Goal: Task Accomplishment & Management: Complete application form

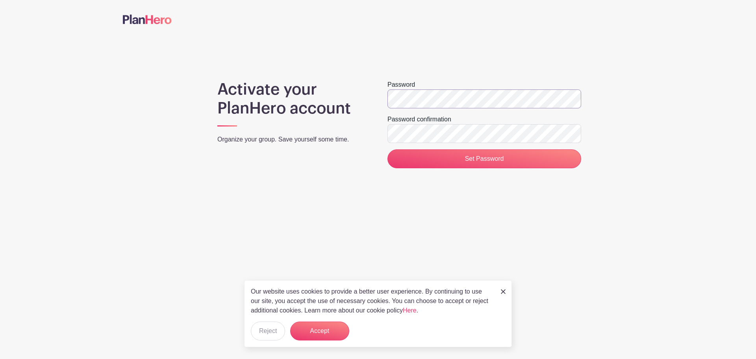
click at [228, 96] on div "Activate your PlanHero account Organize your group. Save yourself some time. Pa…" at bounding box center [378, 124] width 511 height 88
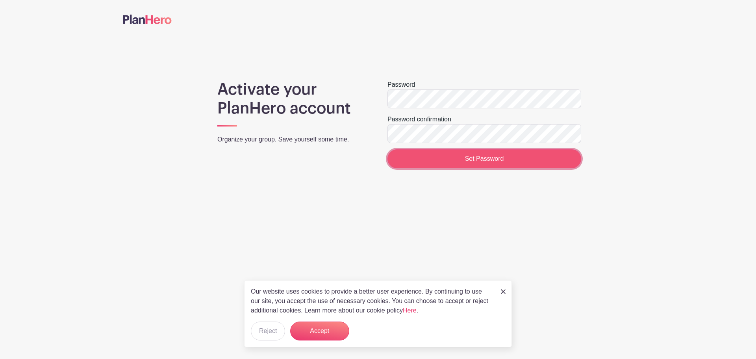
click at [507, 160] on input "Set Password" at bounding box center [485, 158] width 194 height 19
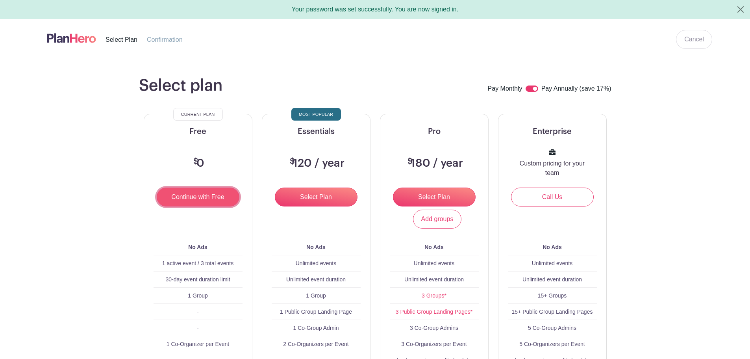
click at [188, 199] on input "Continue with Free" at bounding box center [198, 197] width 83 height 19
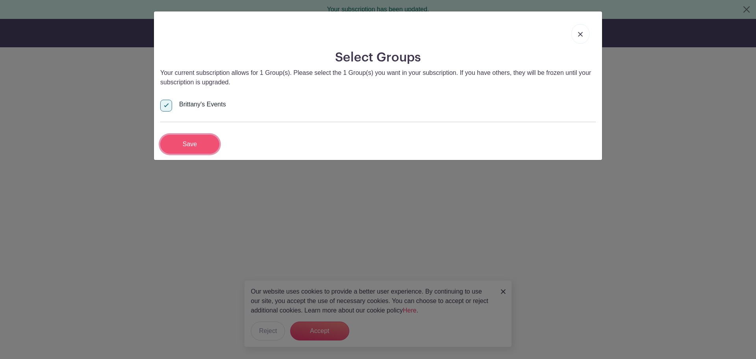
click at [188, 143] on input "Save" at bounding box center [189, 144] width 59 height 19
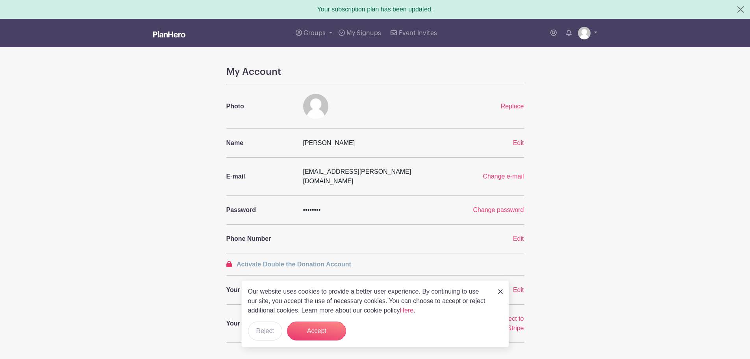
click at [499, 290] on img at bounding box center [500, 291] width 5 height 5
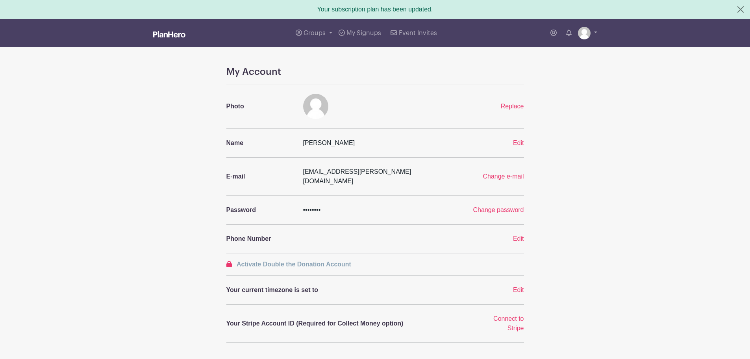
click at [637, 257] on main "Groups All Groups Brittany's Events My Signups Event Invites My account Logout …" at bounding box center [375, 309] width 750 height 580
click at [321, 32] on span "Groups" at bounding box center [315, 33] width 22 height 6
click at [321, 76] on span "Brittany's Events" at bounding box center [335, 76] width 47 height 9
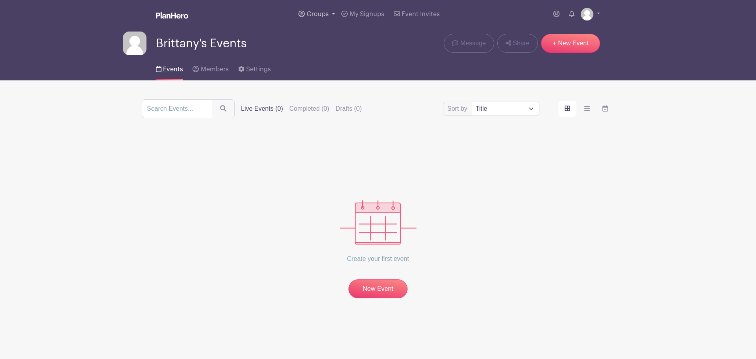
click at [325, 13] on span "Groups" at bounding box center [318, 14] width 22 height 6
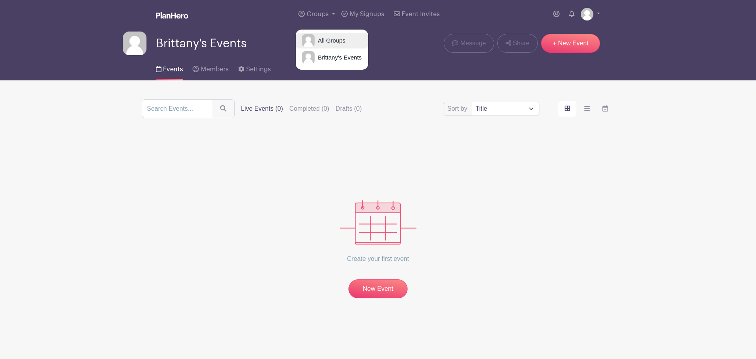
click at [319, 40] on span "All Groups" at bounding box center [330, 40] width 31 height 9
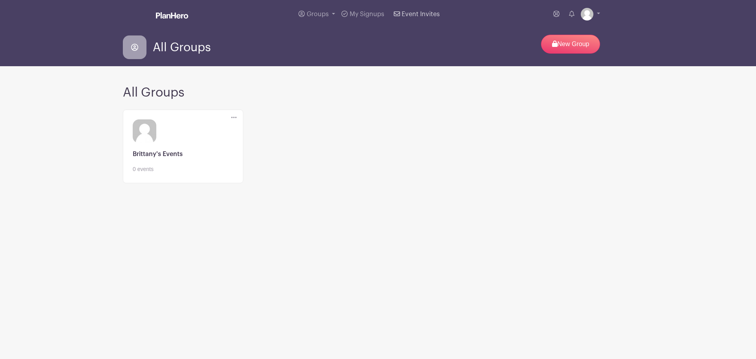
click at [414, 11] on span "Event Invites" at bounding box center [421, 14] width 38 height 6
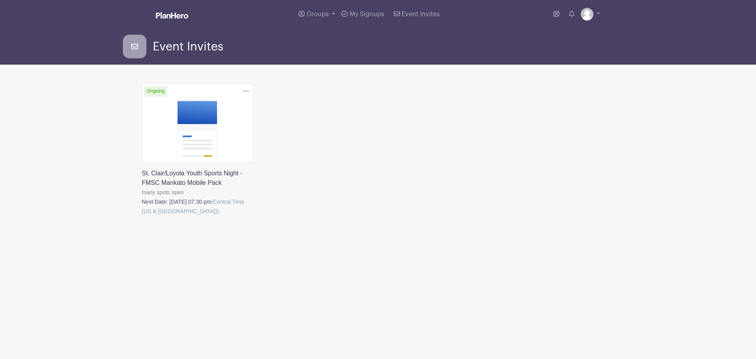
click at [142, 216] on link at bounding box center [142, 216] width 0 height 0
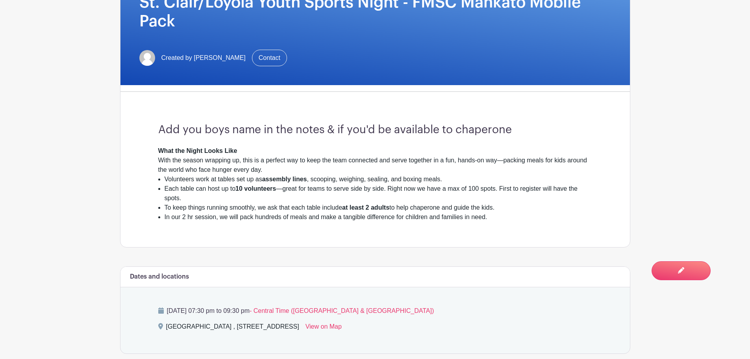
scroll to position [175, 0]
